Goal: Complete application form

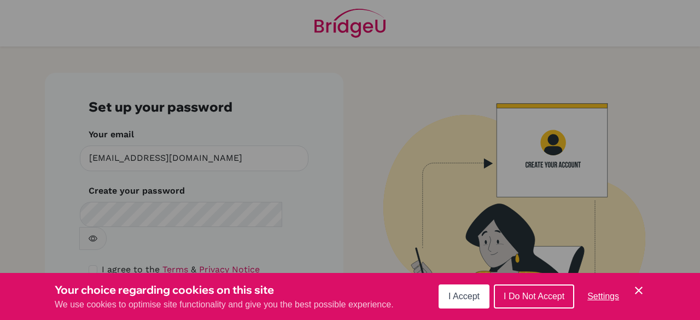
click at [485, 286] on button "I Accept" at bounding box center [464, 296] width 51 height 24
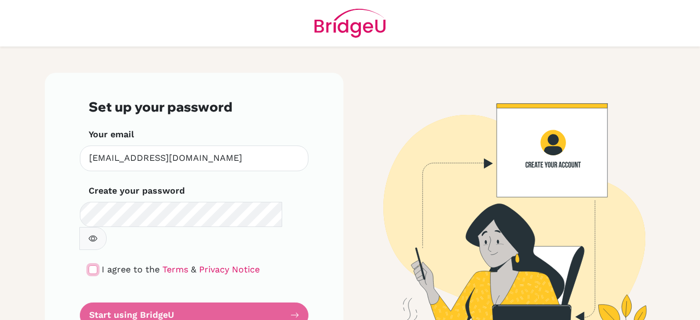
click at [91, 265] on input "checkbox" at bounding box center [93, 269] width 9 height 9
checkbox input "true"
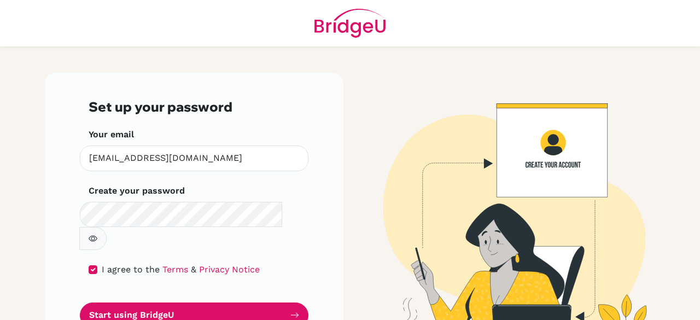
click at [45, 253] on div "Set up your password Your email emalone@eischools.ae Invalid email Create your …" at bounding box center [194, 213] width 299 height 281
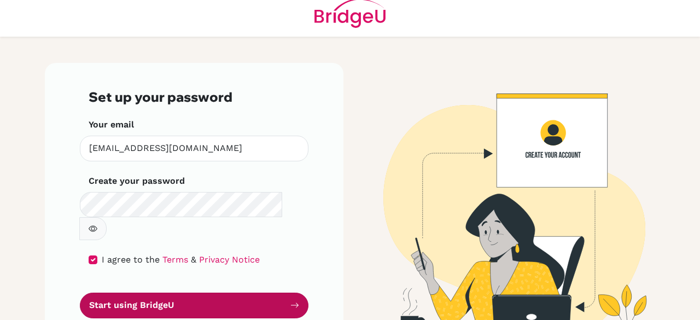
scroll to position [19, 0]
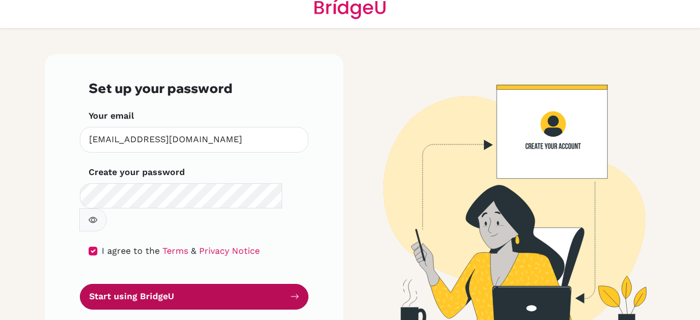
click at [177, 284] on button "Start using BridgeU" at bounding box center [194, 297] width 229 height 26
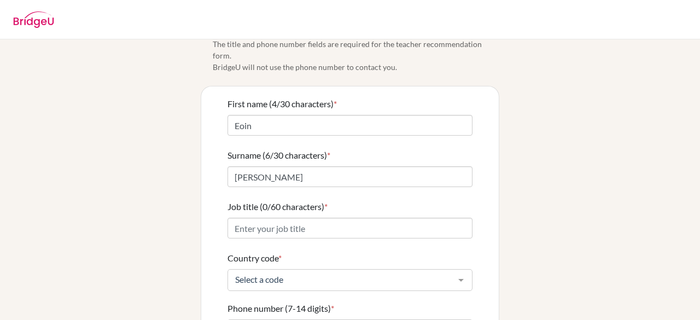
scroll to position [55, 0]
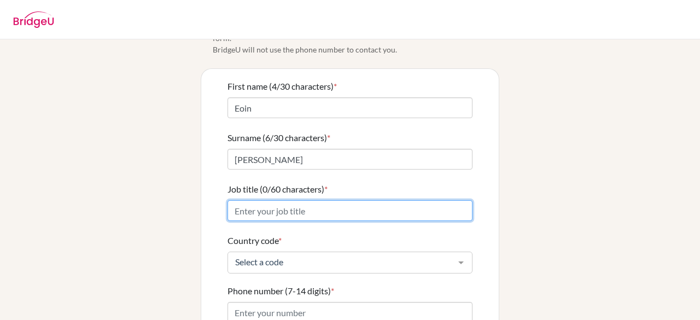
click at [330, 200] on input "Job title (0/60 characters) *" at bounding box center [350, 210] width 245 height 21
type input "E"
type input "Teacher"
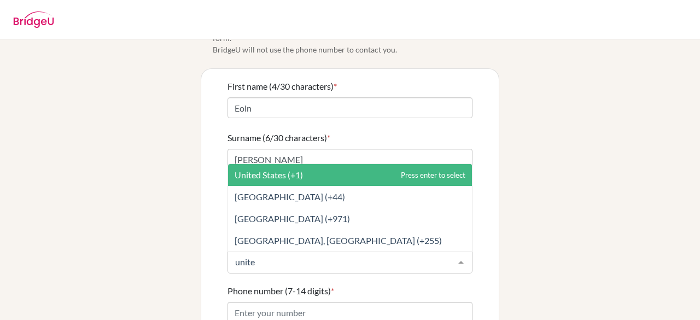
type input "united"
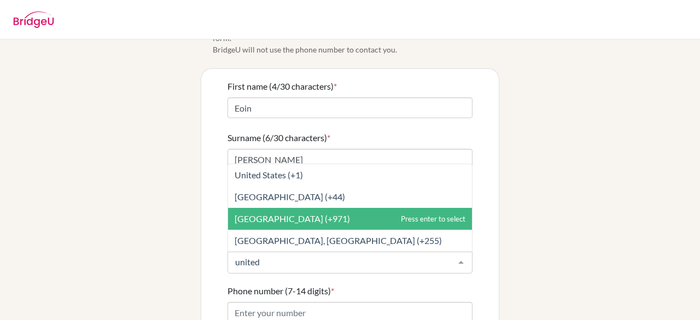
click at [301, 213] on span "[GEOGRAPHIC_DATA] (+971)" at bounding box center [292, 218] width 115 height 10
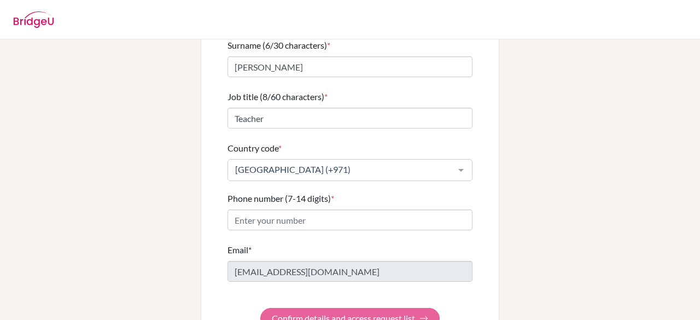
scroll to position [164, 0]
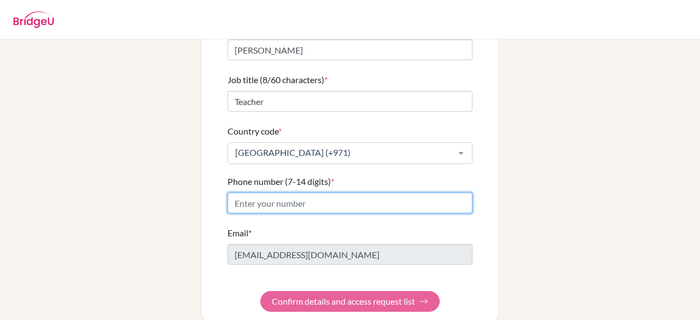
click at [387, 193] on input "Phone number (7-14 digits) *" at bounding box center [350, 203] width 245 height 21
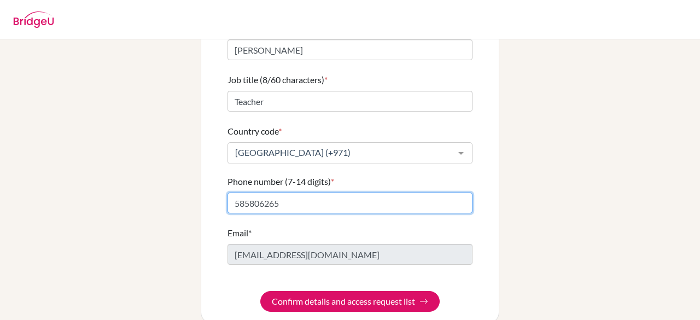
type input "585806265"
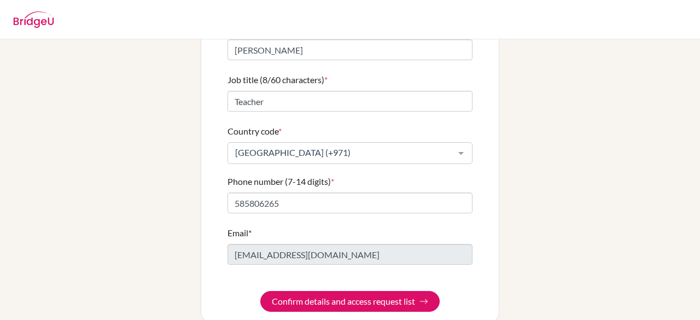
click at [495, 178] on div "Info Please confirm your profile details first so that you won’t need to input …" at bounding box center [350, 105] width 624 height 435
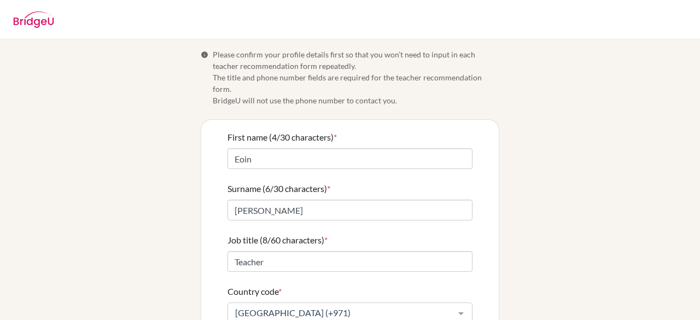
scroll to position [168, 0]
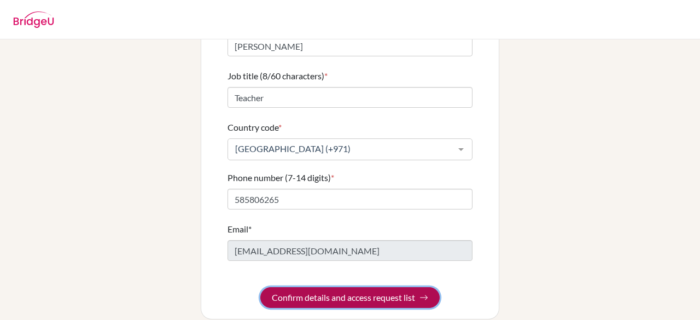
click at [346, 287] on button "Confirm details and access request list" at bounding box center [349, 297] width 179 height 21
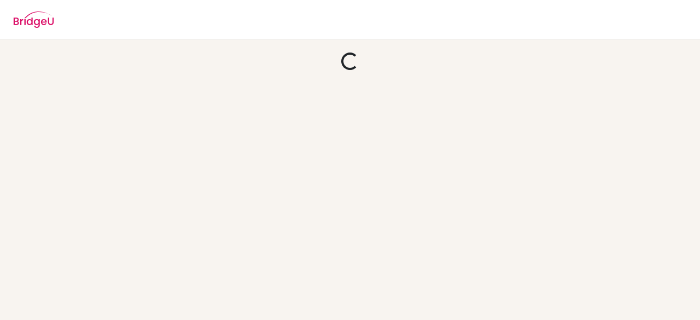
scroll to position [0, 0]
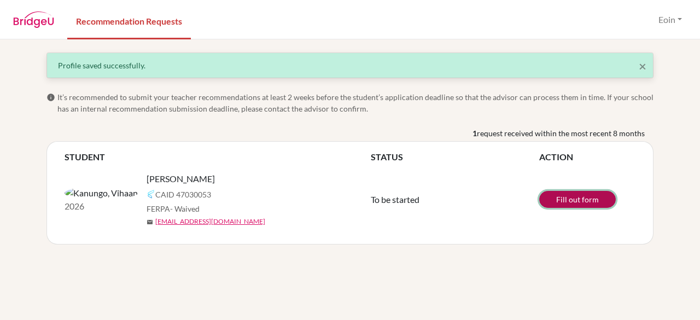
click at [582, 204] on link "Fill out form" at bounding box center [577, 199] width 77 height 17
